Goal: Information Seeking & Learning: Learn about a topic

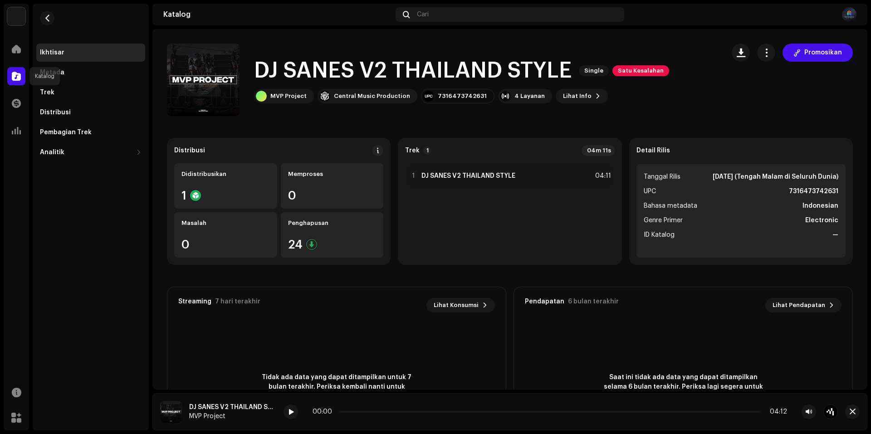
click at [11, 76] on div at bounding box center [16, 76] width 18 height 18
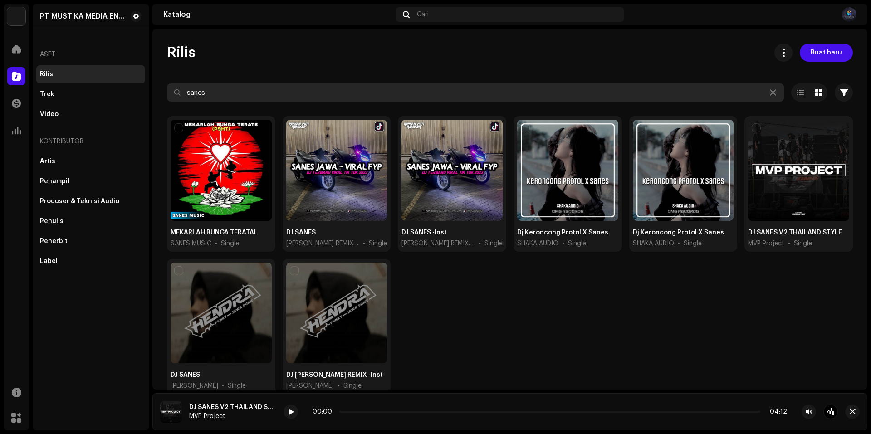
click at [365, 98] on input "sanes" at bounding box center [475, 92] width 617 height 18
type input "s"
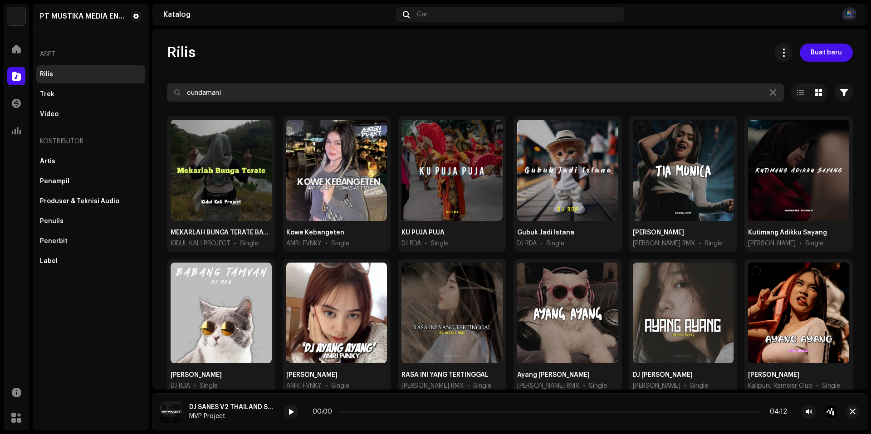
type input "cundamani"
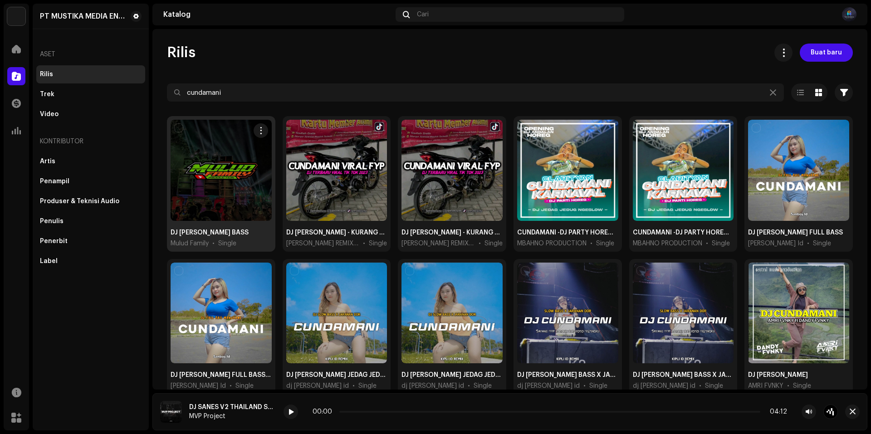
click at [236, 183] on div at bounding box center [221, 170] width 101 height 101
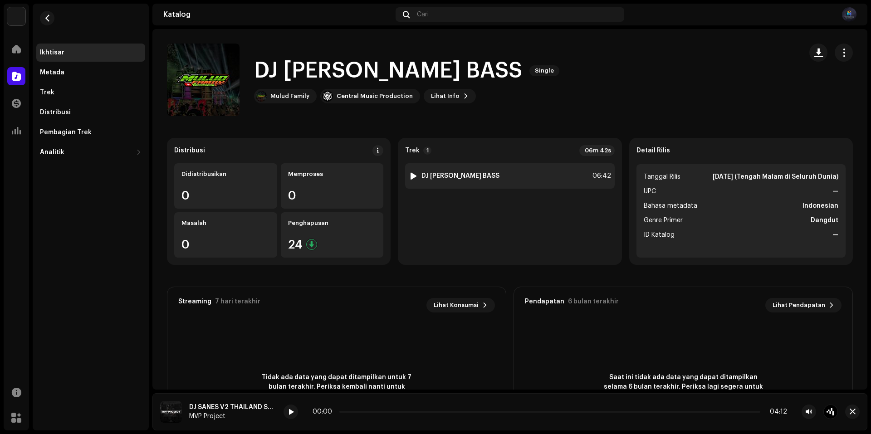
click at [413, 174] on div at bounding box center [413, 175] width 7 height 7
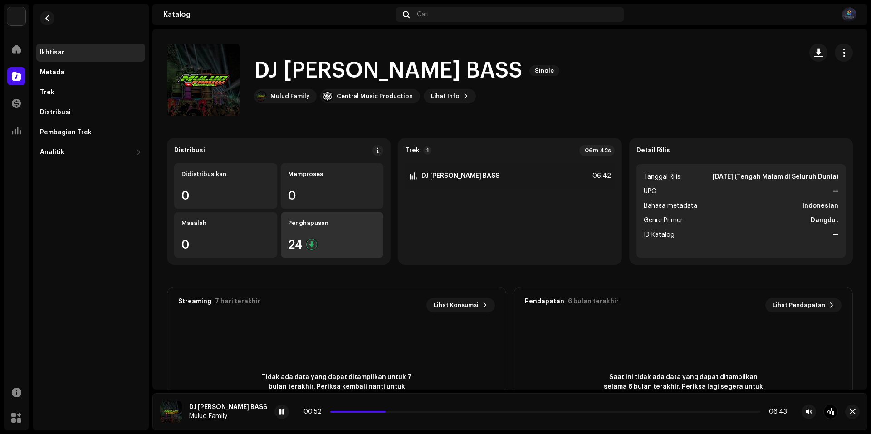
click at [305, 250] on div "24" at bounding box center [332, 245] width 88 height 12
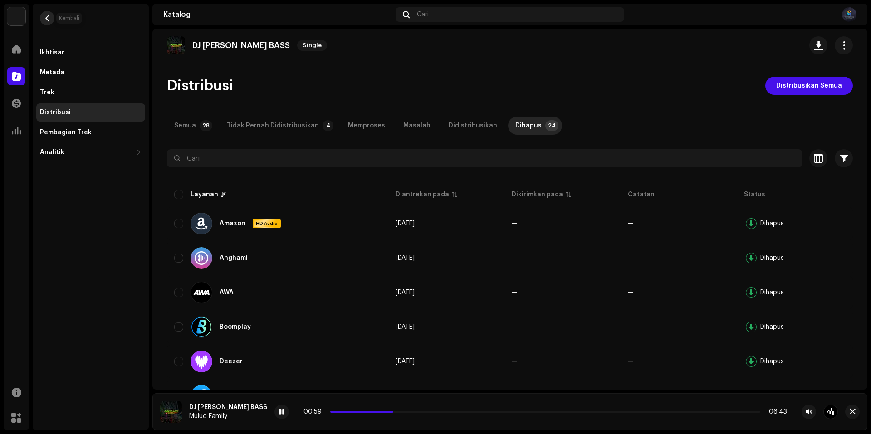
click at [49, 23] on button "button" at bounding box center [47, 18] width 15 height 15
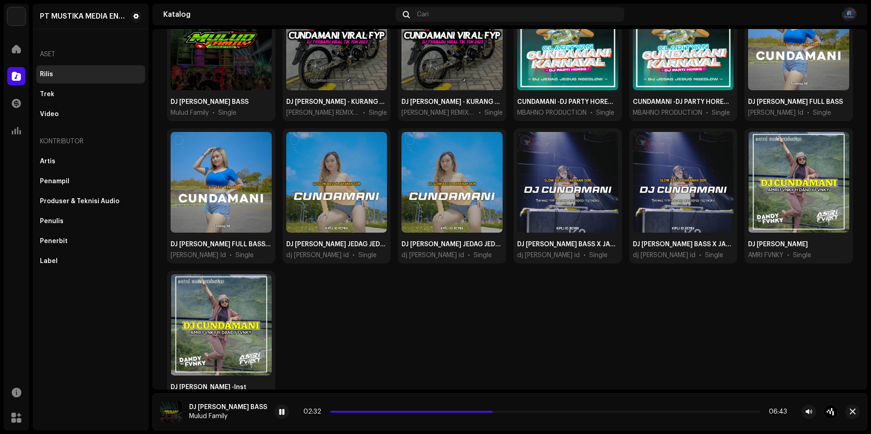
scroll to position [38, 0]
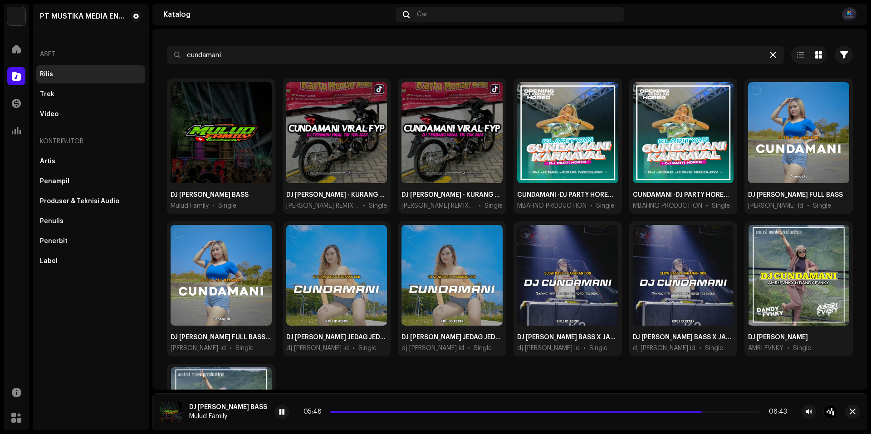
click at [427, 57] on icon at bounding box center [773, 54] width 6 height 7
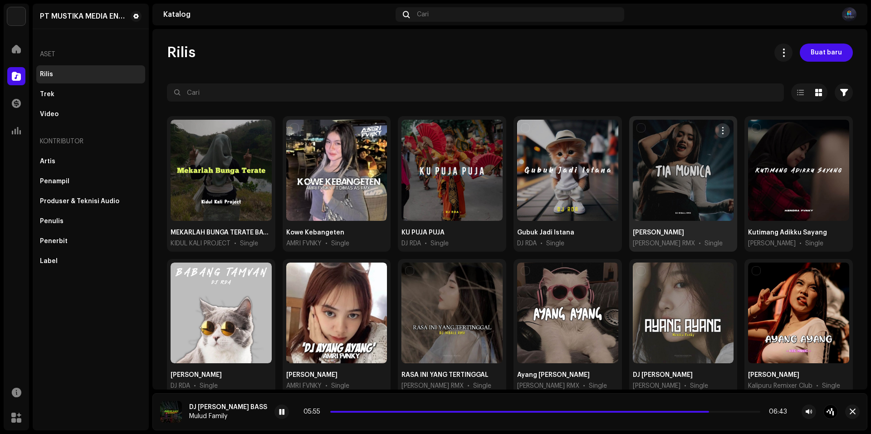
click at [427, 132] on span "button" at bounding box center [723, 130] width 7 height 7
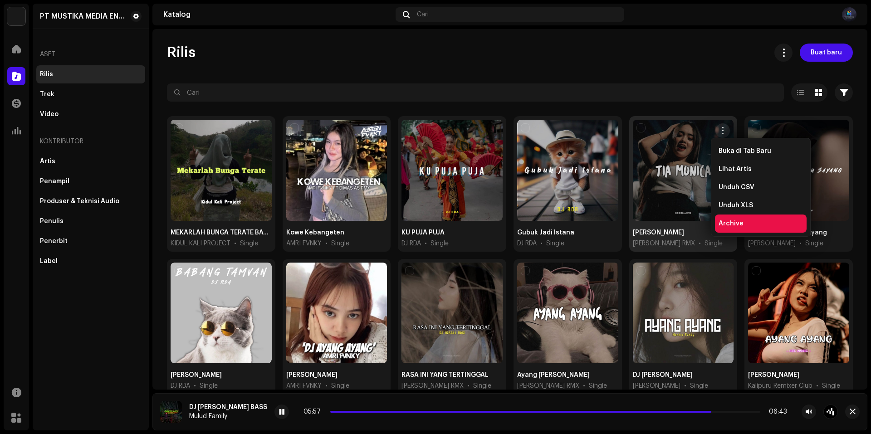
click at [427, 222] on div "Archive" at bounding box center [761, 223] width 84 height 7
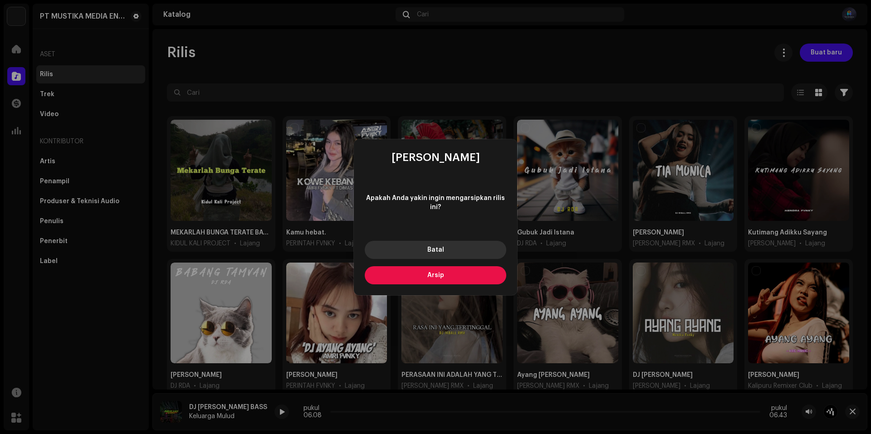
click at [427, 256] on button "Batal" at bounding box center [436, 250] width 142 height 18
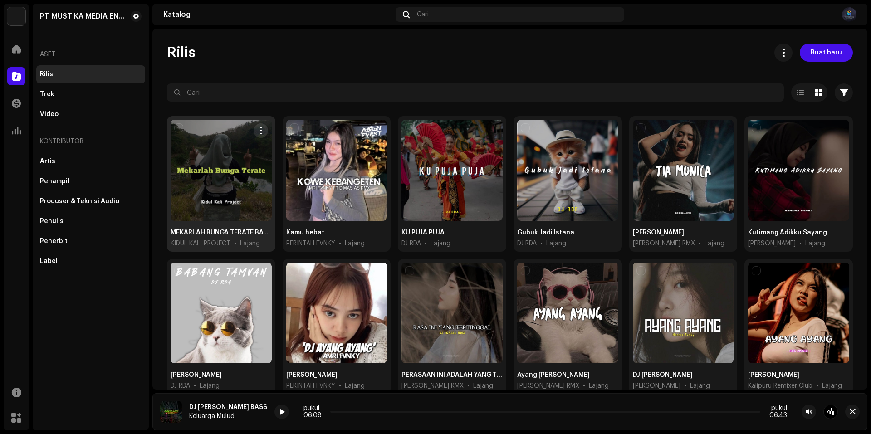
scroll to position [136, 0]
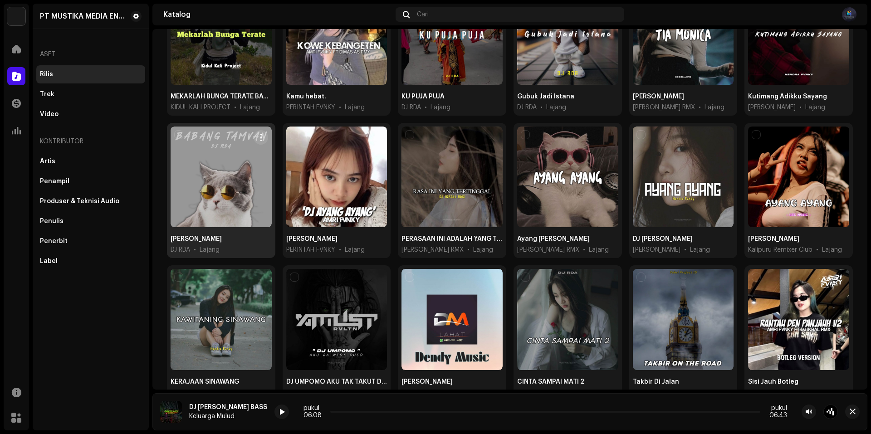
click at [205, 175] on div at bounding box center [221, 177] width 101 height 101
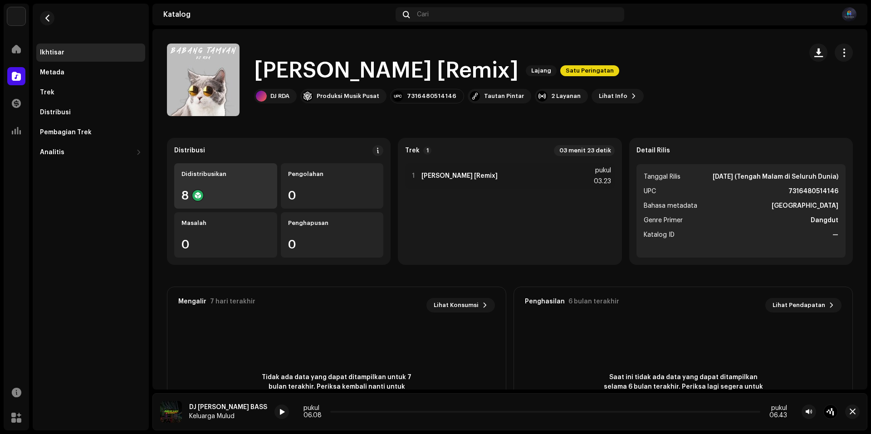
click at [216, 191] on div "8" at bounding box center [226, 196] width 88 height 12
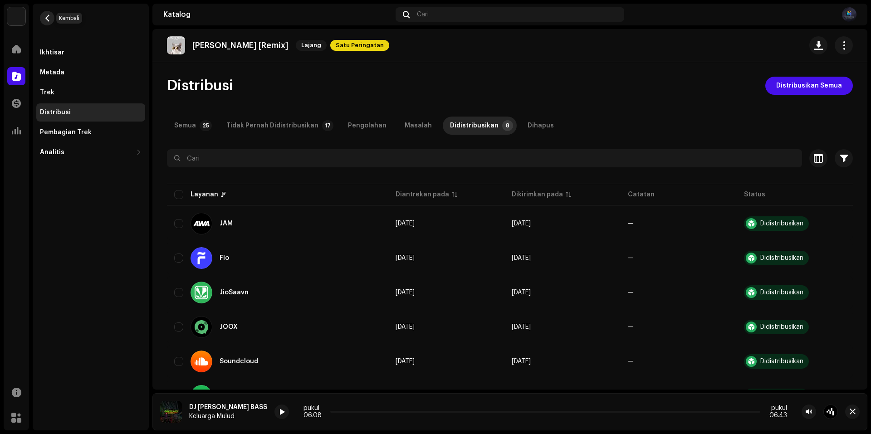
click at [53, 20] on button "button" at bounding box center [47, 18] width 15 height 15
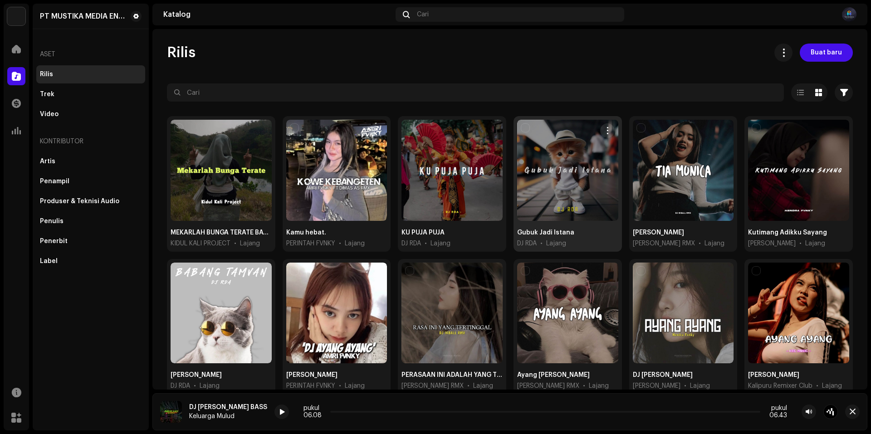
click at [427, 187] on div at bounding box center [567, 170] width 101 height 101
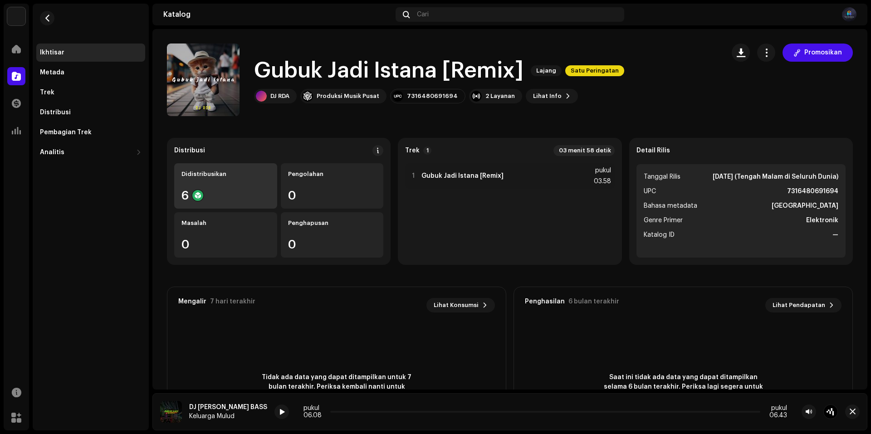
click at [239, 191] on div "6" at bounding box center [226, 196] width 88 height 12
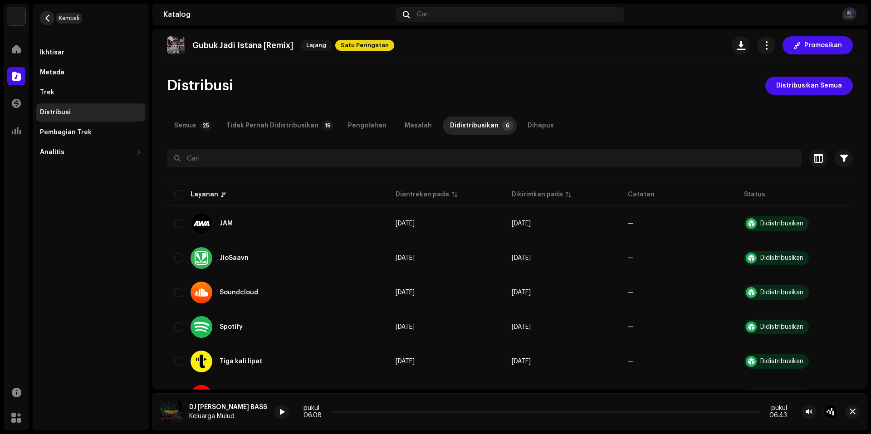
click at [53, 20] on button "button" at bounding box center [47, 18] width 15 height 15
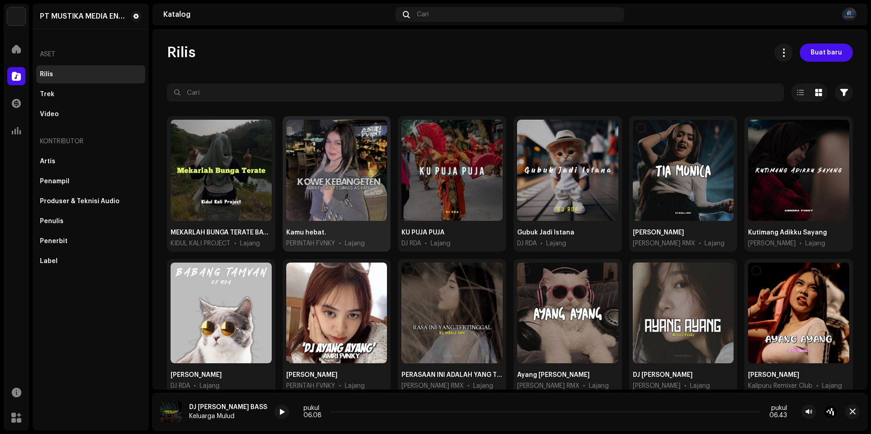
click at [328, 174] on div at bounding box center [336, 170] width 101 height 101
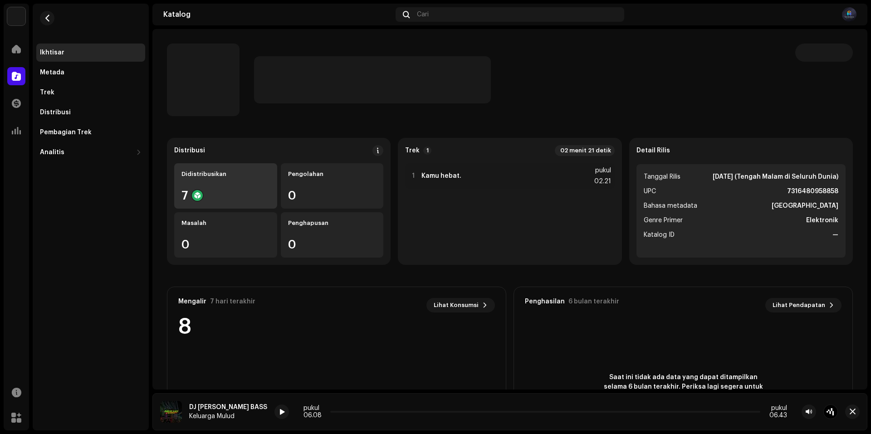
click at [230, 199] on div "7" at bounding box center [226, 196] width 88 height 12
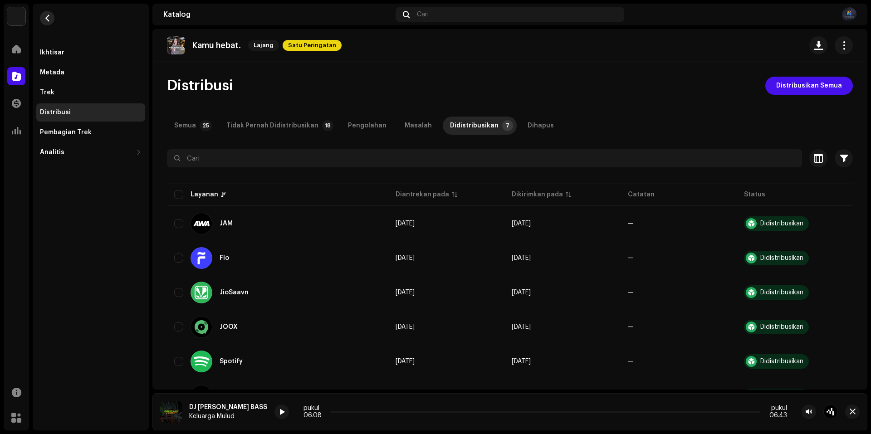
click at [49, 20] on span "button" at bounding box center [47, 18] width 7 height 7
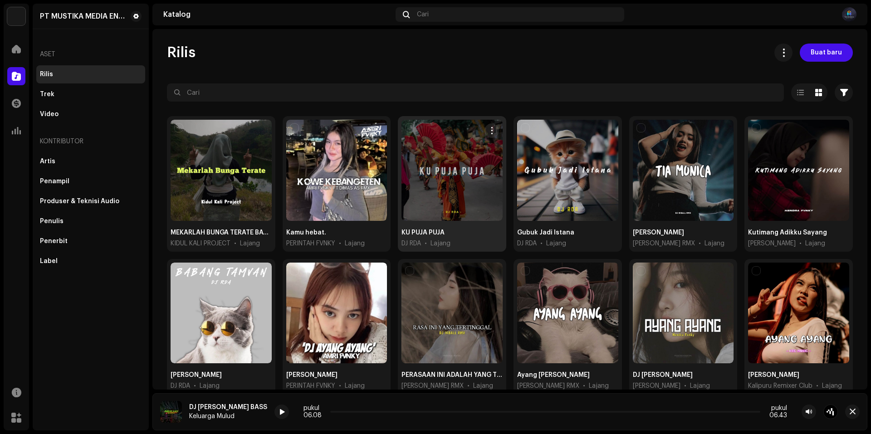
click at [422, 171] on div at bounding box center [452, 170] width 101 height 101
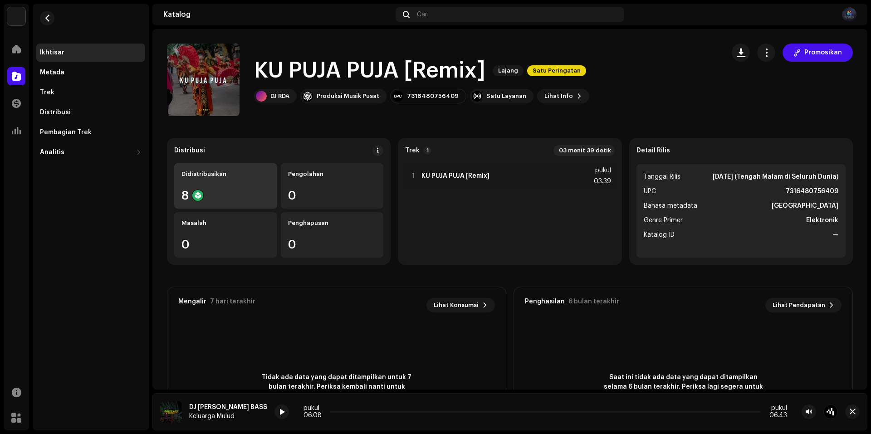
click at [202, 179] on div "Didistribusikan 8" at bounding box center [225, 185] width 103 height 45
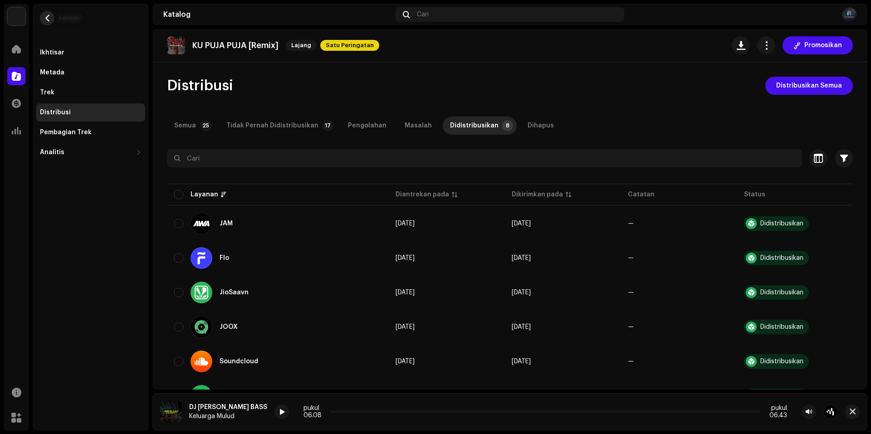
click at [44, 17] on span "button" at bounding box center [47, 18] width 7 height 7
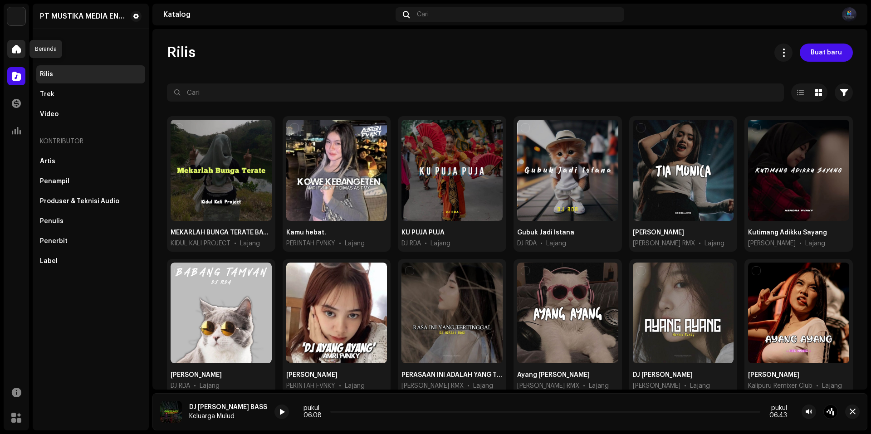
click at [14, 48] on span at bounding box center [16, 48] width 9 height 7
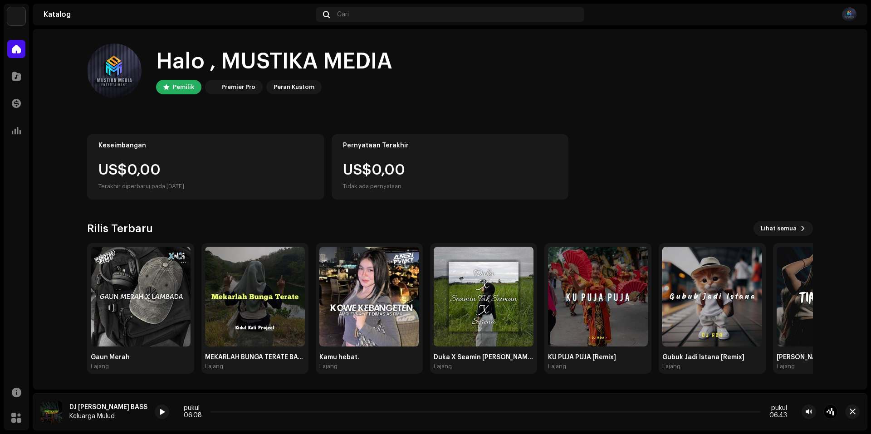
click at [24, 11] on img at bounding box center [16, 16] width 18 height 18
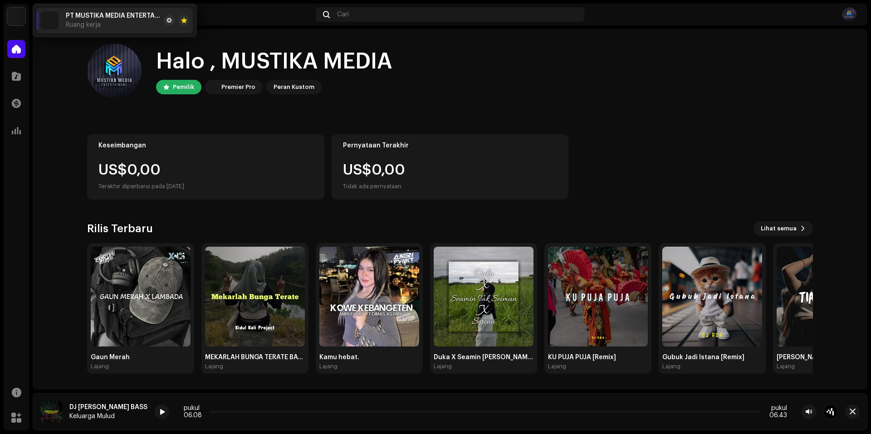
click at [89, 25] on font "Ruang kerja" at bounding box center [83, 25] width 35 height 6
click at [168, 21] on span at bounding box center [169, 20] width 5 height 7
